Goal: Task Accomplishment & Management: Use online tool/utility

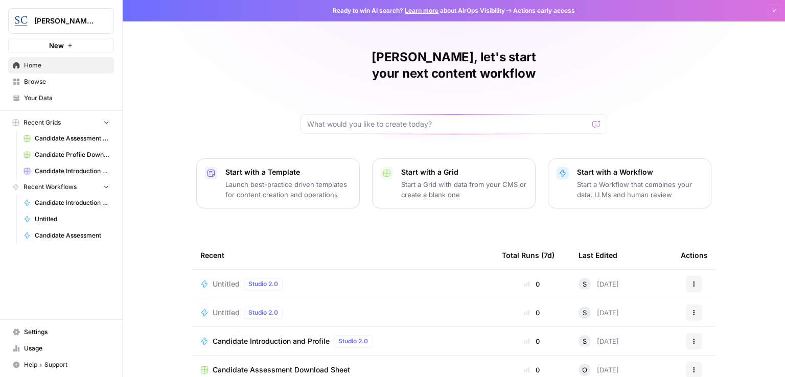
click at [275, 336] on span "Candidate Introduction and Profile" at bounding box center [271, 341] width 117 height 10
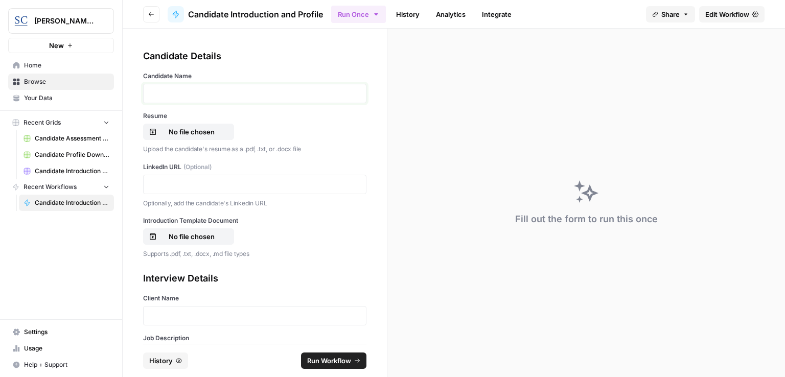
click at [185, 92] on p at bounding box center [255, 93] width 210 height 10
click at [210, 90] on p "******" at bounding box center [251, 93] width 203 height 10
click at [193, 130] on p "No file chosen" at bounding box center [191, 132] width 65 height 10
click at [217, 95] on p "******" at bounding box center [251, 93] width 203 height 10
click at [184, 186] on p at bounding box center [255, 184] width 210 height 10
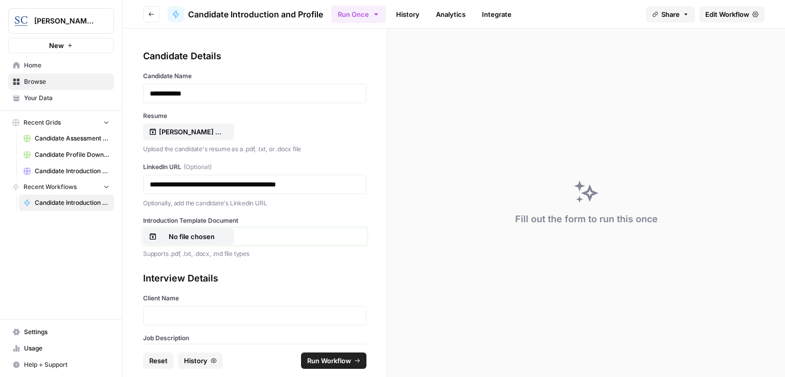
click at [202, 236] on p "No file chosen" at bounding box center [191, 236] width 65 height 10
click at [214, 316] on p at bounding box center [255, 316] width 210 height 10
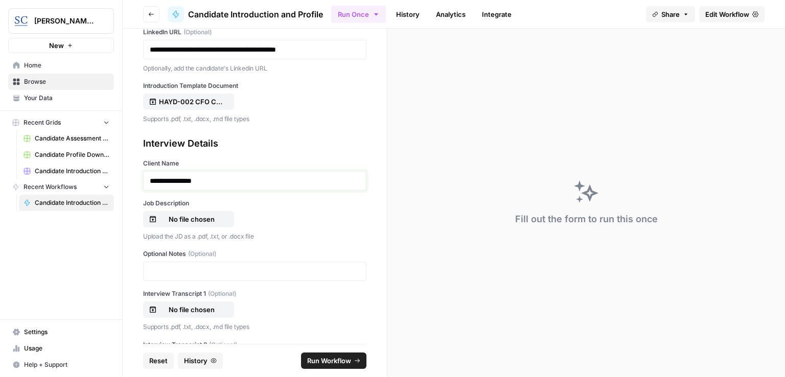
scroll to position [153, 0]
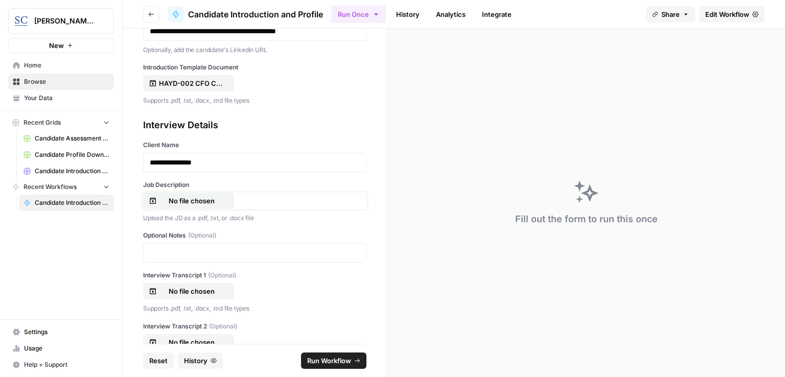
click at [204, 201] on p "No file chosen" at bounding box center [191, 201] width 65 height 10
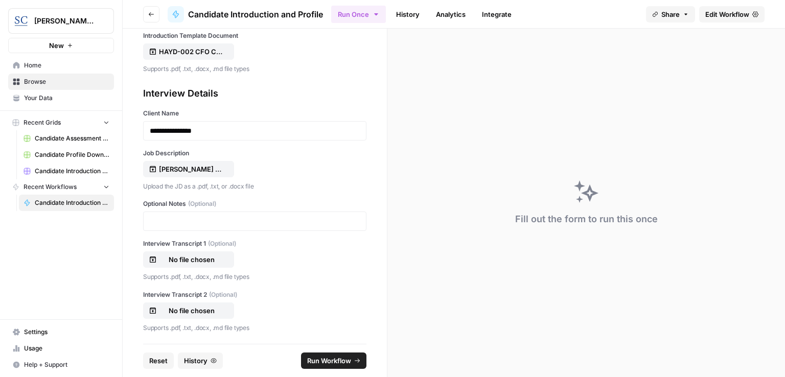
click at [339, 359] on span "Run Workflow" at bounding box center [329, 361] width 44 height 10
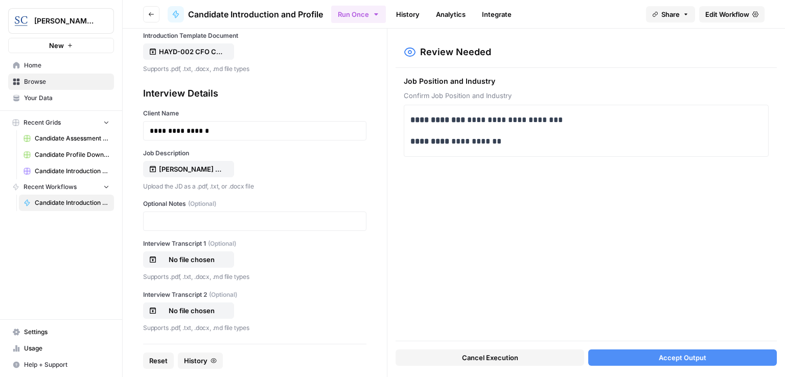
click at [694, 355] on span "Accept Output" at bounding box center [683, 358] width 48 height 10
